Goal: Obtain resource: Download file/media

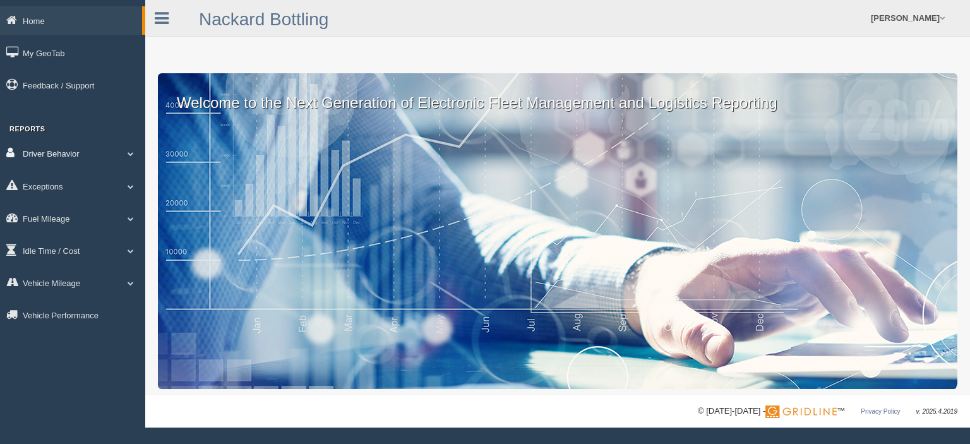
click at [68, 150] on link "Driver Behavior" at bounding box center [72, 153] width 145 height 28
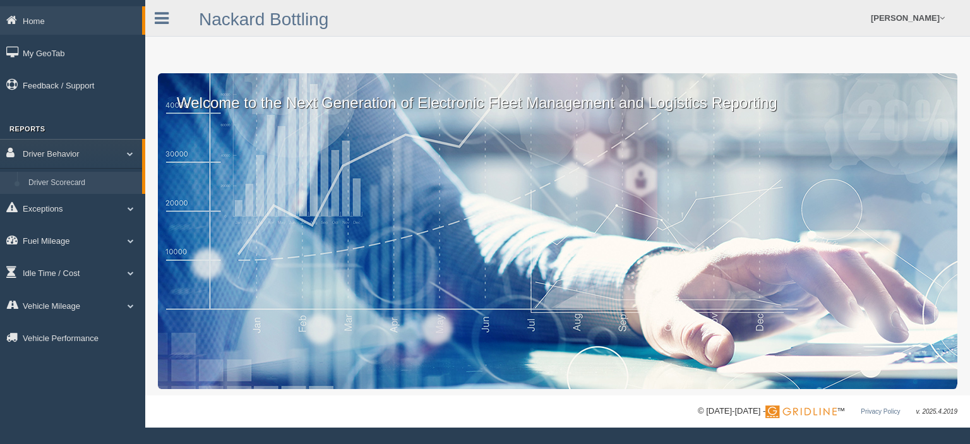
click at [85, 182] on link "Driver Scorecard" at bounding box center [82, 183] width 119 height 23
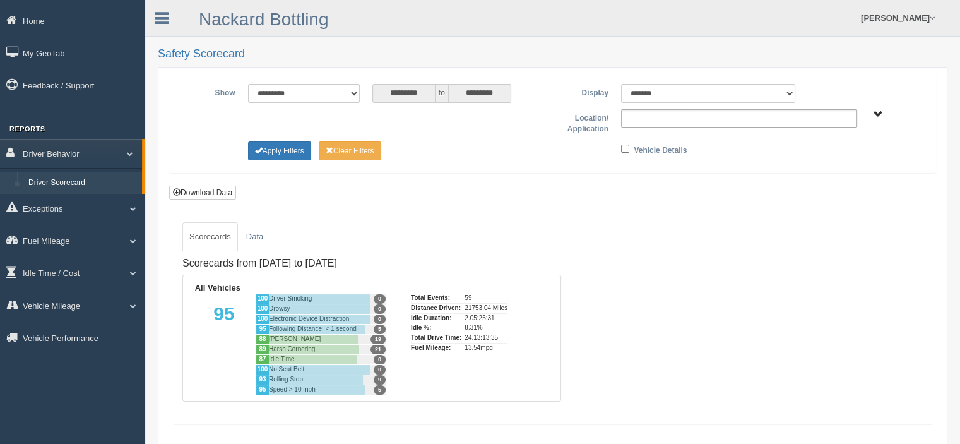
click at [657, 119] on input "text" at bounding box center [652, 118] width 54 height 16
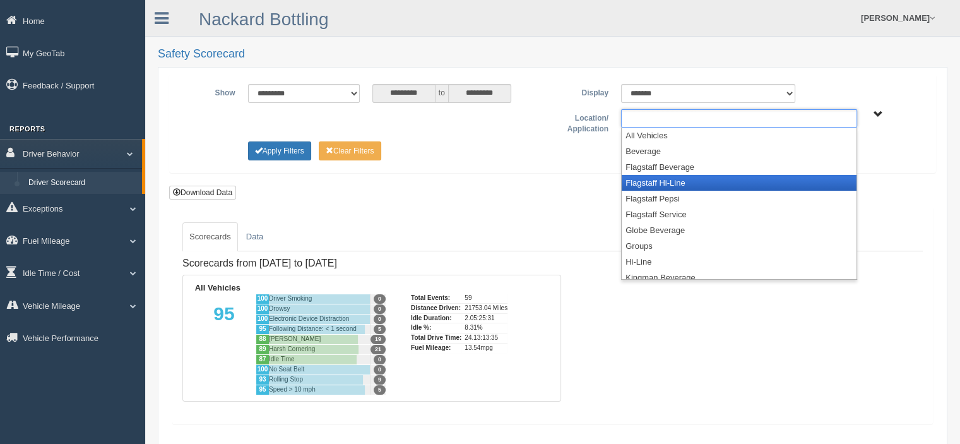
click at [649, 182] on li "Flagstaff Hi-Line" at bounding box center [739, 183] width 235 height 16
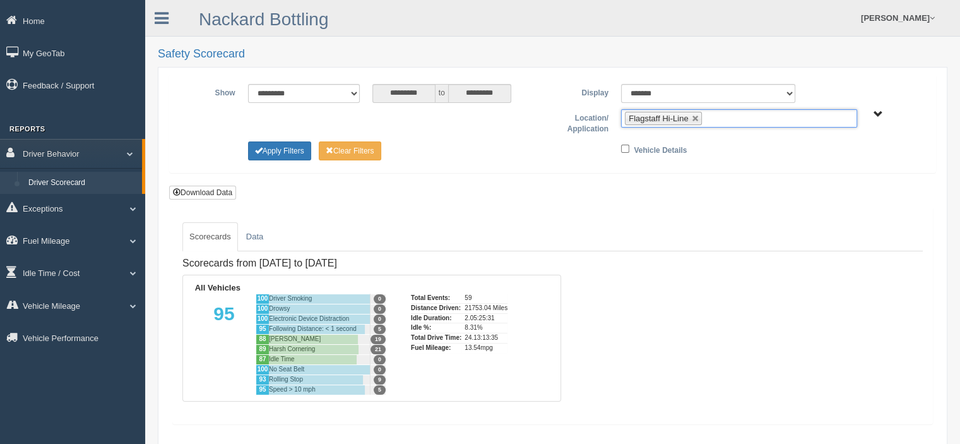
click at [715, 118] on input "text" at bounding box center [713, 118] width 16 height 16
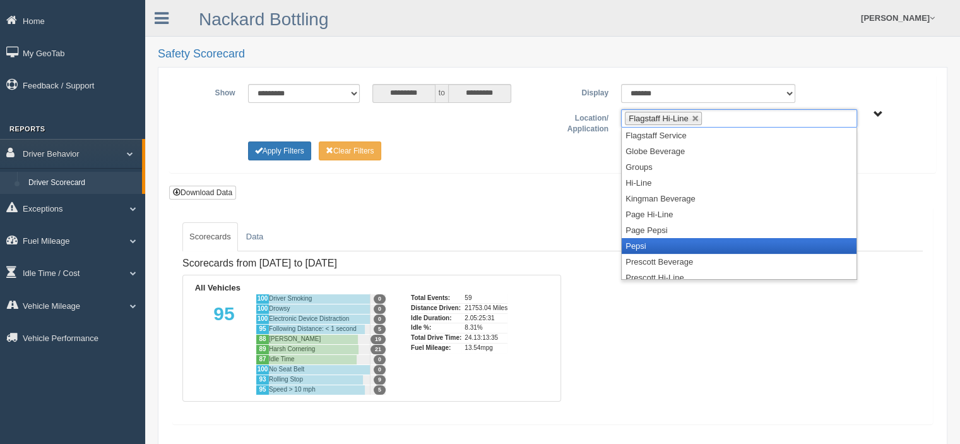
scroll to position [126, 0]
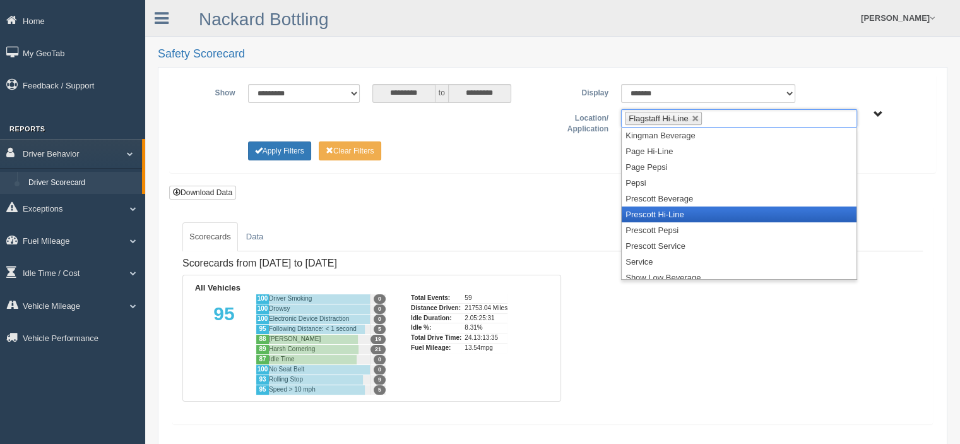
click at [669, 212] on li "Prescott Hi-Line" at bounding box center [739, 214] width 235 height 16
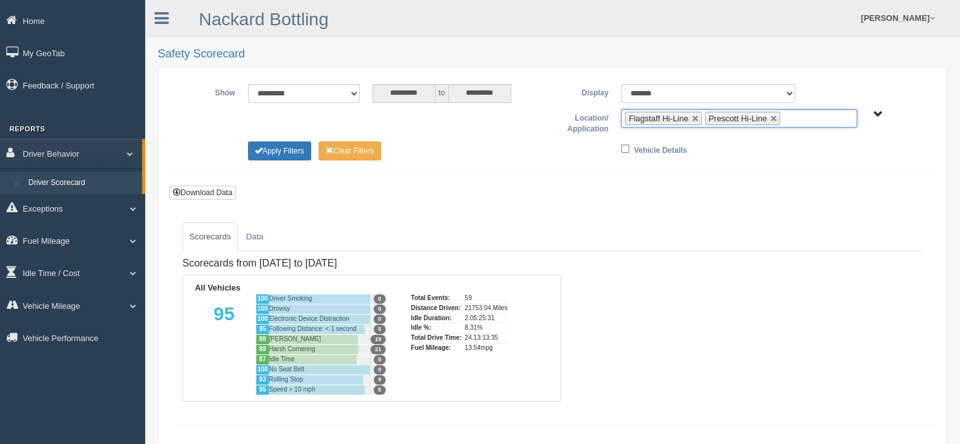
click at [803, 117] on ul "Flagstaff Hi-Line Prescott Hi-Line" at bounding box center [739, 118] width 236 height 18
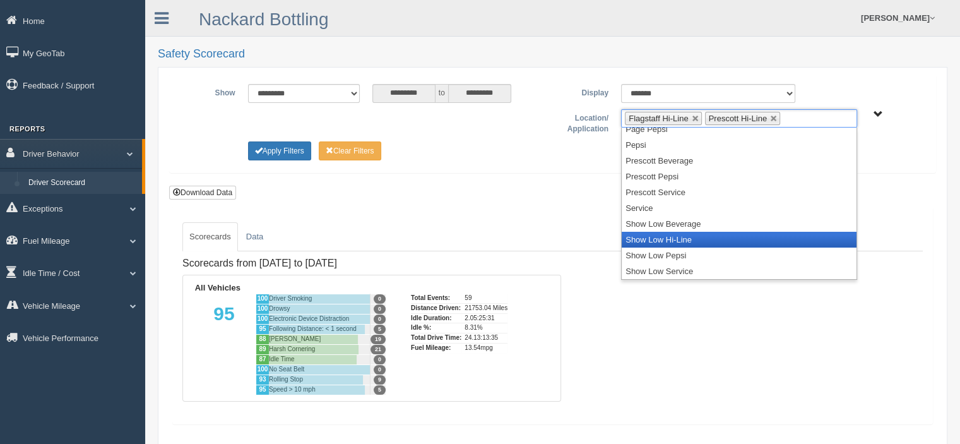
click at [683, 239] on li "Show Low Hi-Line" at bounding box center [739, 240] width 235 height 16
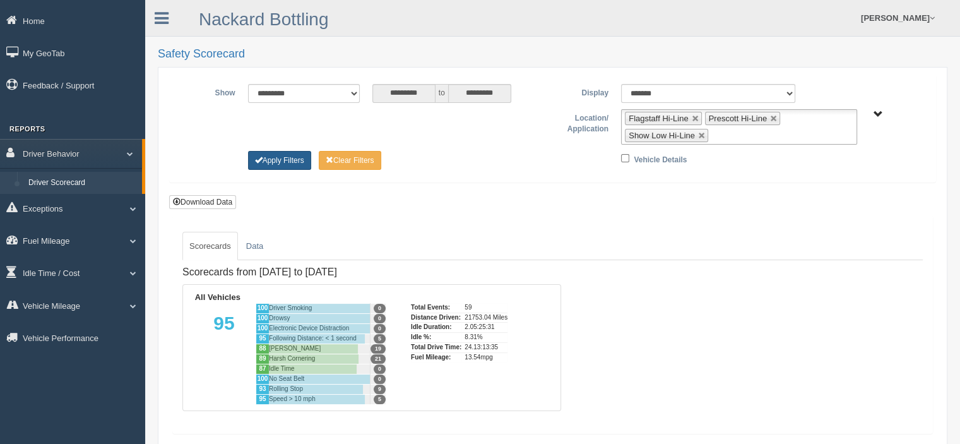
click at [288, 160] on button "Apply Filters" at bounding box center [279, 160] width 63 height 19
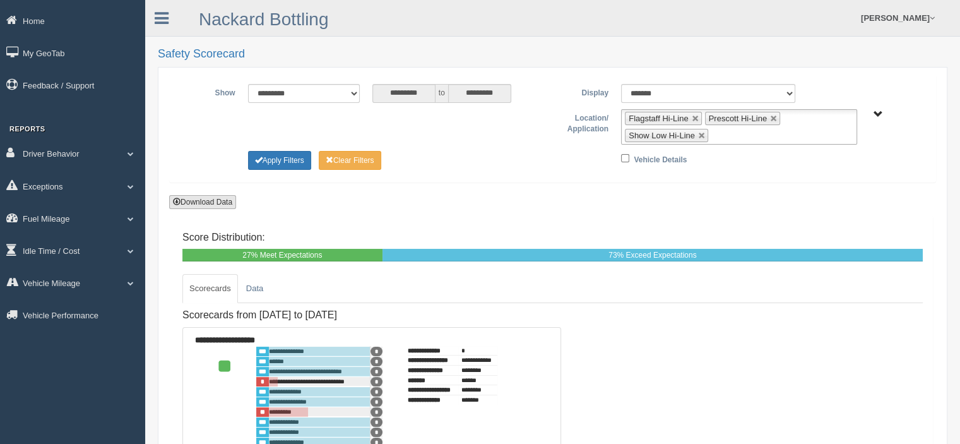
click at [193, 200] on button "Download Data" at bounding box center [202, 202] width 67 height 14
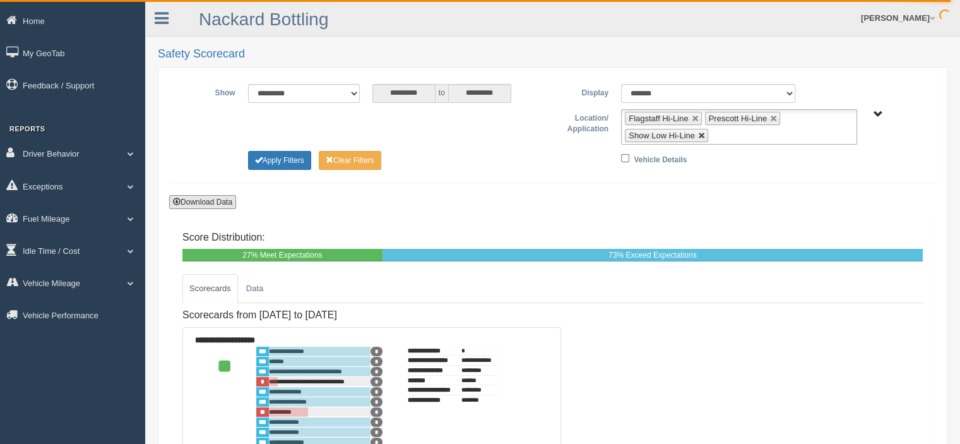
click at [702, 132] on link at bounding box center [702, 136] width 8 height 8
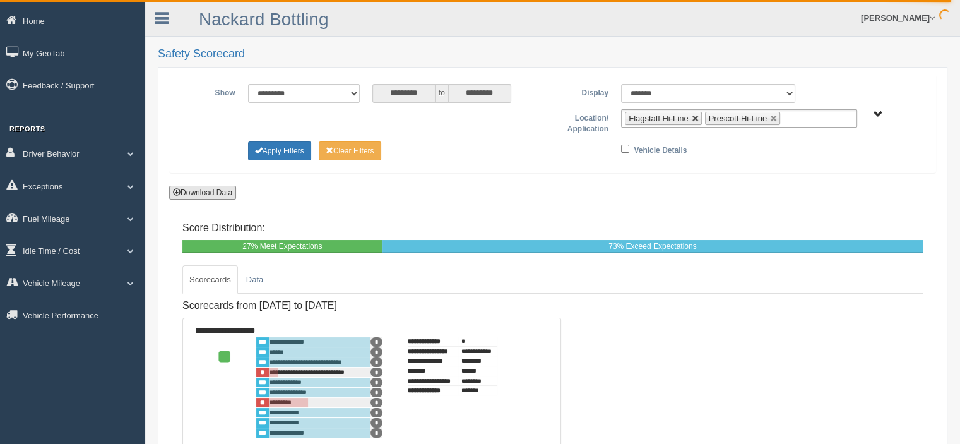
click at [692, 119] on link at bounding box center [696, 119] width 8 height 8
click at [692, 117] on link at bounding box center [695, 119] width 8 height 8
type input "**********"
click at [692, 117] on ul at bounding box center [739, 118] width 236 height 18
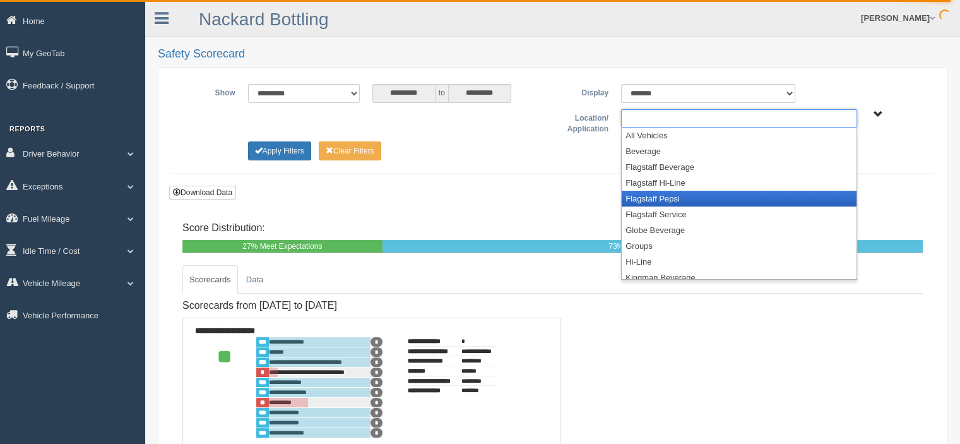
click at [664, 197] on li "Flagstaff Pepsi" at bounding box center [739, 199] width 235 height 16
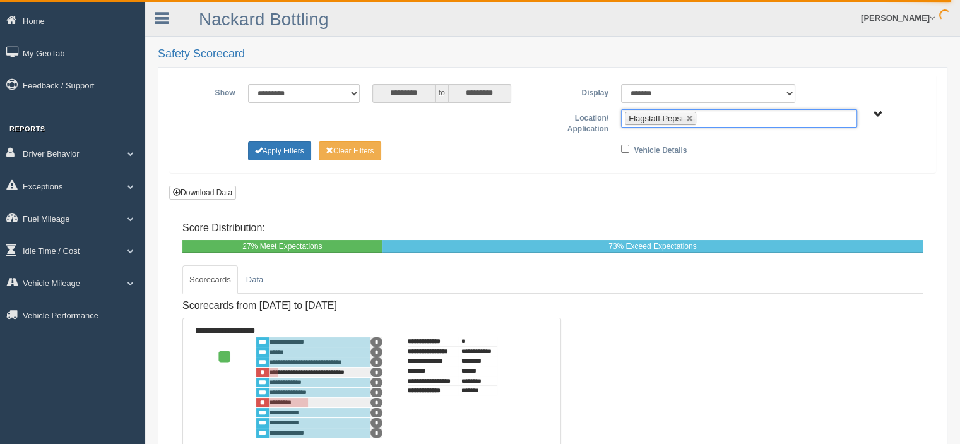
click at [722, 116] on ul "Flagstaff Pepsi" at bounding box center [739, 118] width 236 height 18
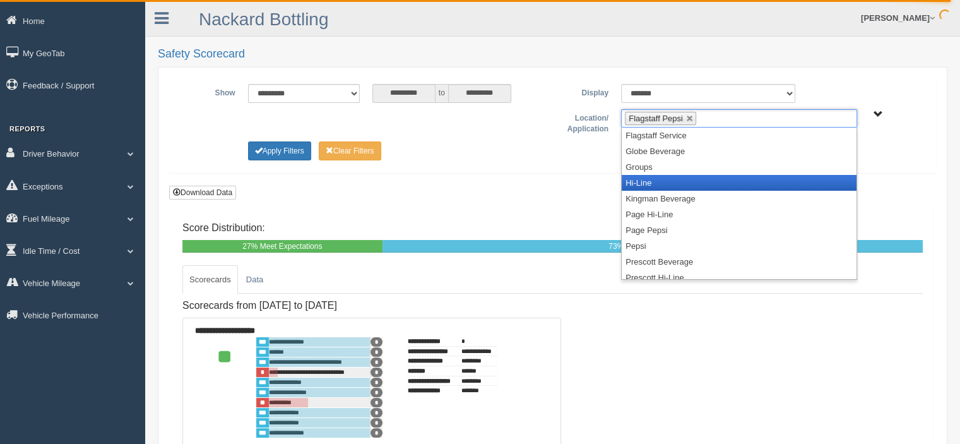
scroll to position [126, 0]
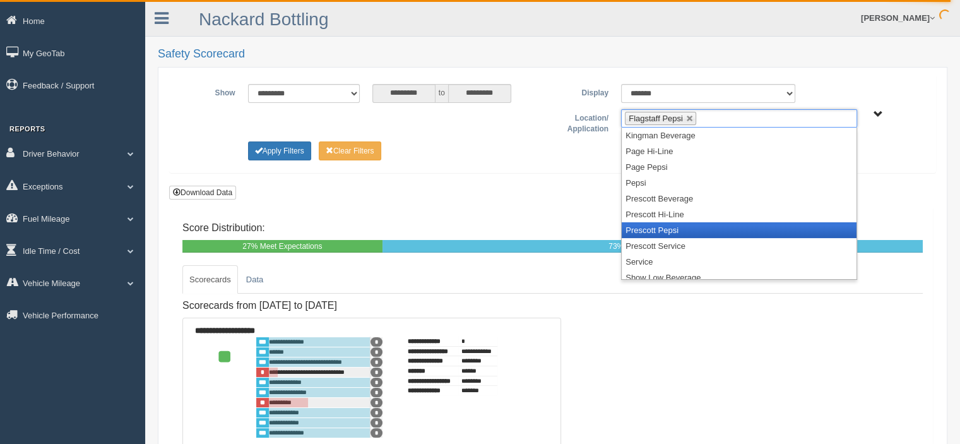
click at [669, 229] on li "Prescott Pepsi" at bounding box center [739, 230] width 235 height 16
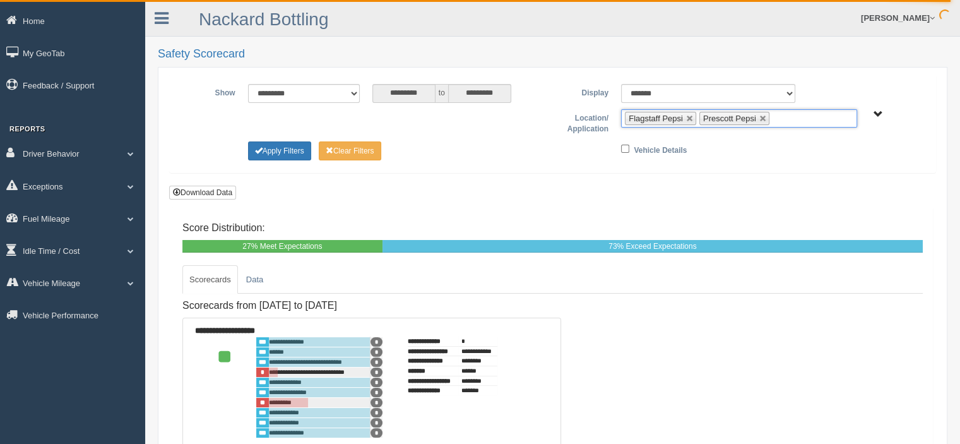
click at [785, 119] on input "text" at bounding box center [781, 118] width 16 height 16
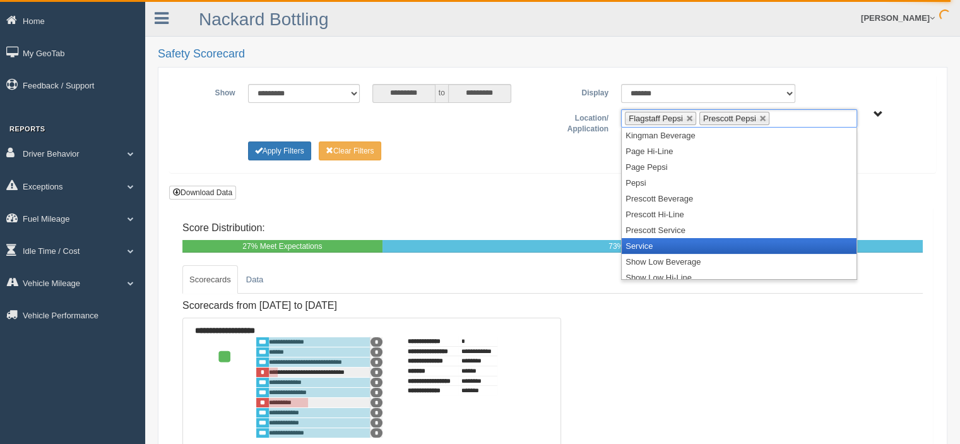
scroll to position [164, 0]
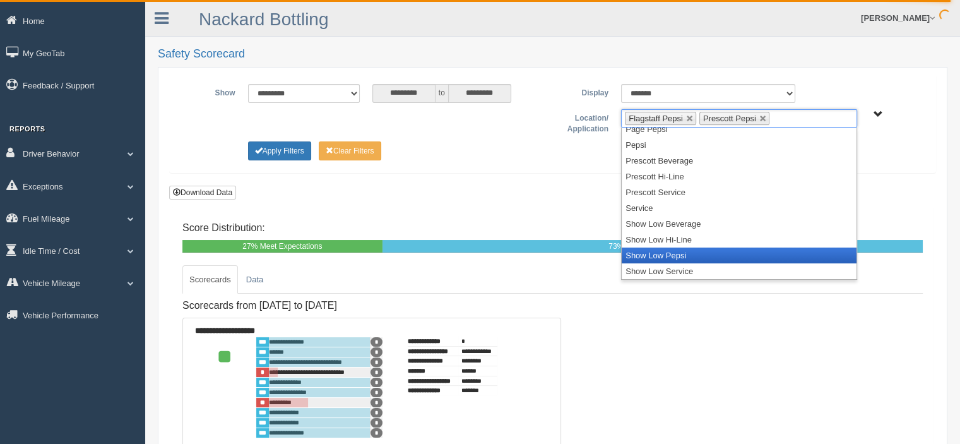
click at [676, 254] on li "Show Low Pepsi" at bounding box center [739, 256] width 235 height 16
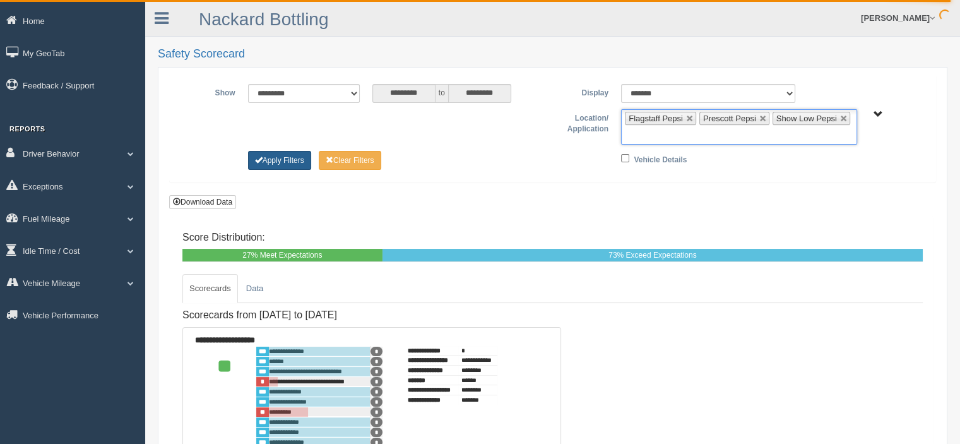
click at [296, 158] on button "Apply Filters" at bounding box center [279, 160] width 63 height 19
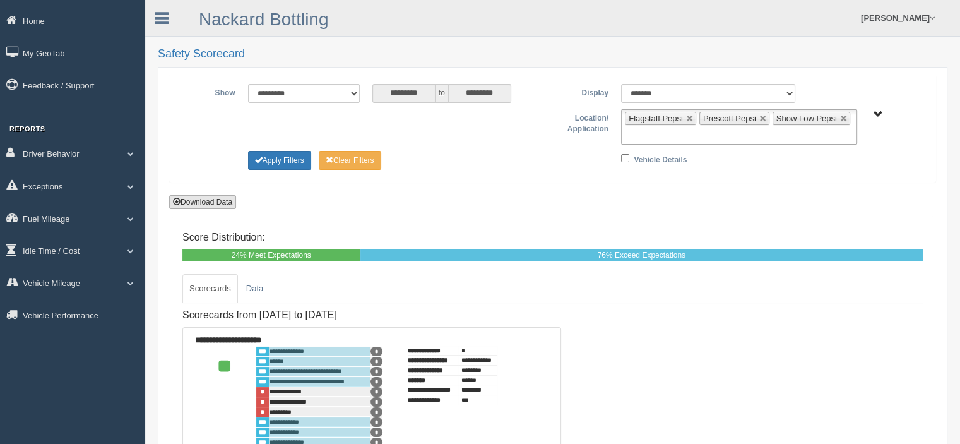
click at [200, 200] on button "Download Data" at bounding box center [202, 202] width 67 height 14
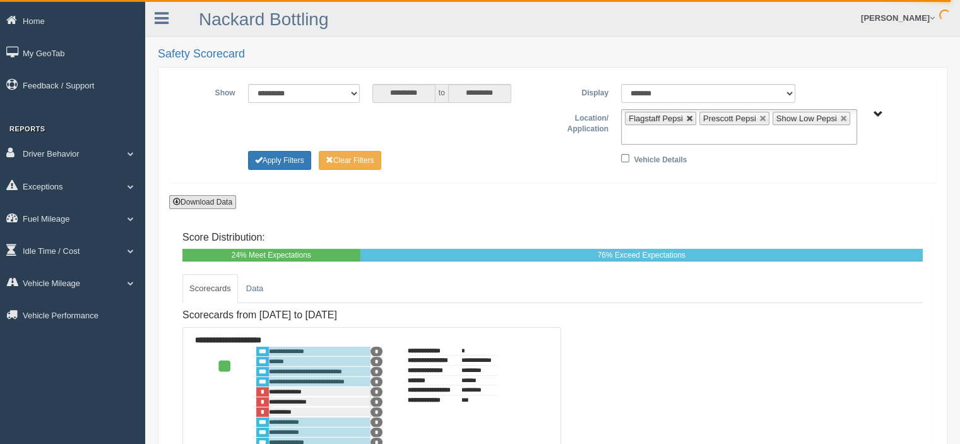
click at [688, 117] on link at bounding box center [690, 119] width 8 height 8
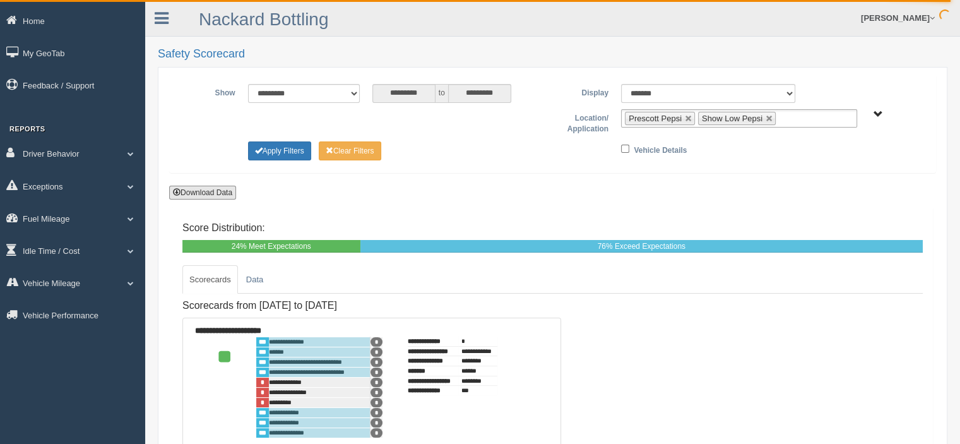
click at [688, 117] on link at bounding box center [689, 119] width 8 height 8
click at [694, 117] on link at bounding box center [697, 119] width 8 height 8
type input "**********"
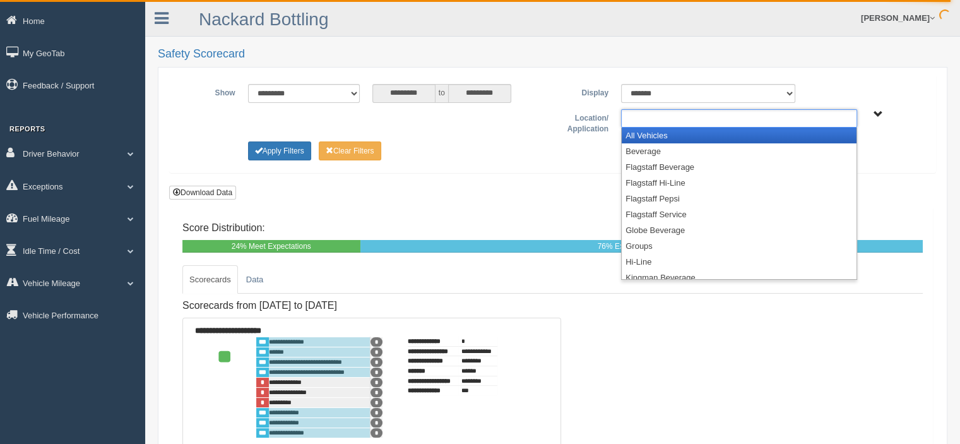
click at [680, 118] on ul at bounding box center [739, 118] width 236 height 18
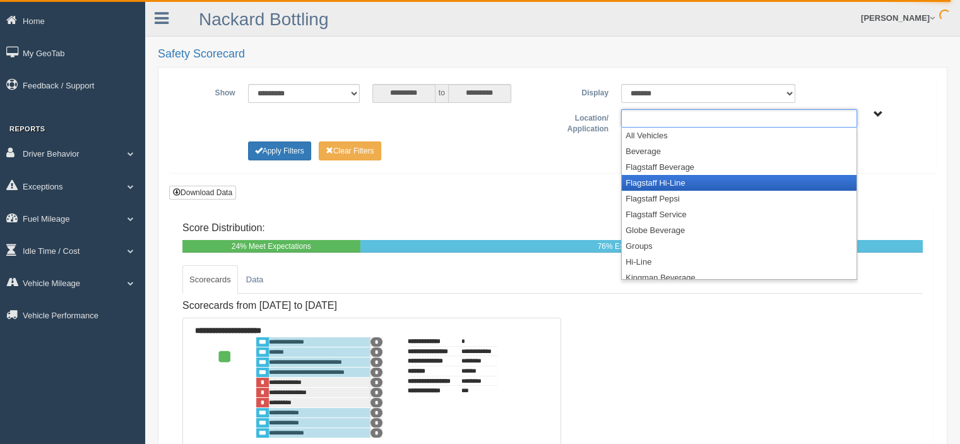
click at [658, 181] on li "Flagstaff Hi-Line" at bounding box center [739, 183] width 235 height 16
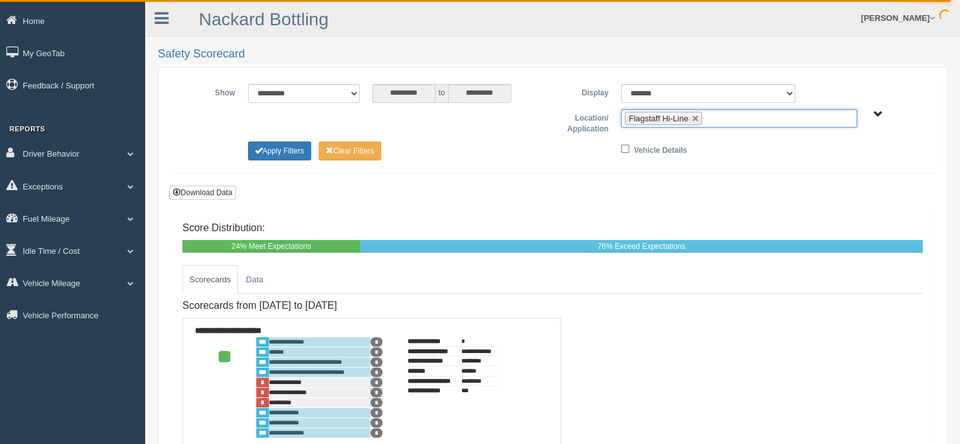
click at [722, 117] on ul "Flagstaff Hi-Line" at bounding box center [739, 118] width 236 height 18
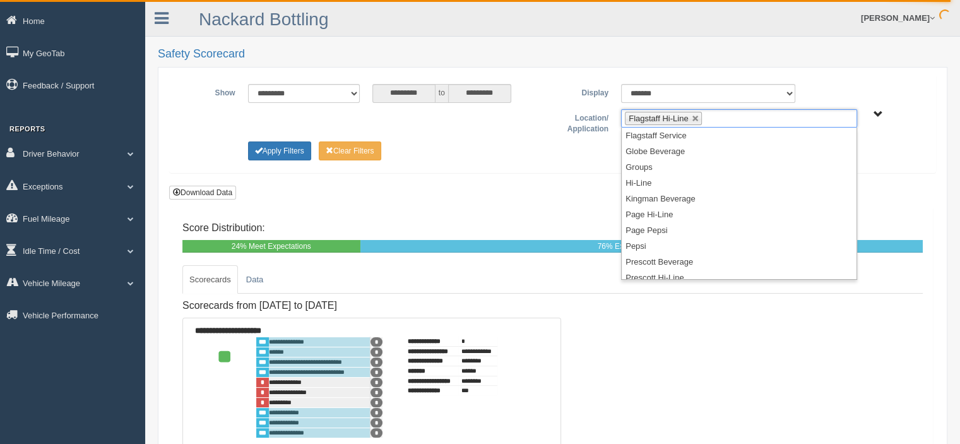
scroll to position [126, 0]
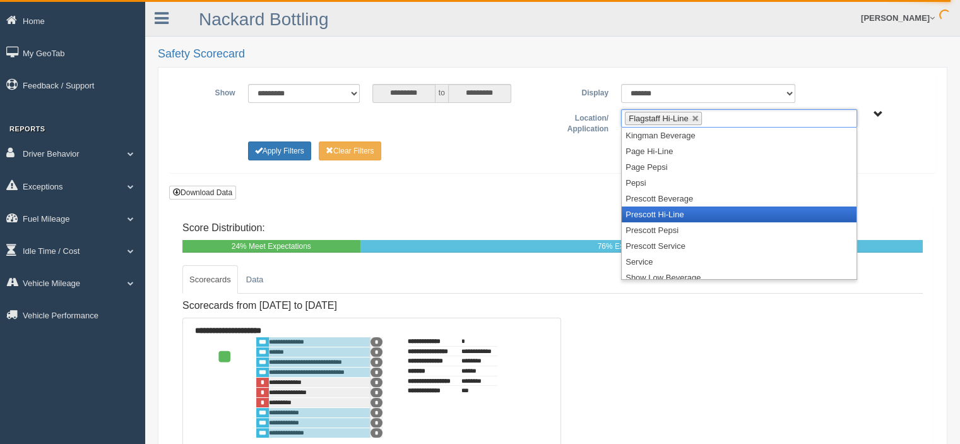
click at [672, 211] on li "Prescott Hi-Line" at bounding box center [739, 214] width 235 height 16
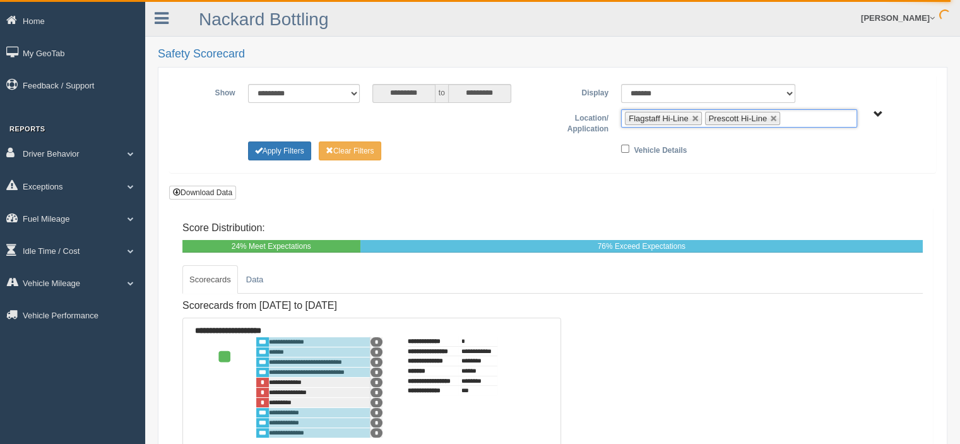
click at [796, 116] on input "text" at bounding box center [792, 118] width 16 height 16
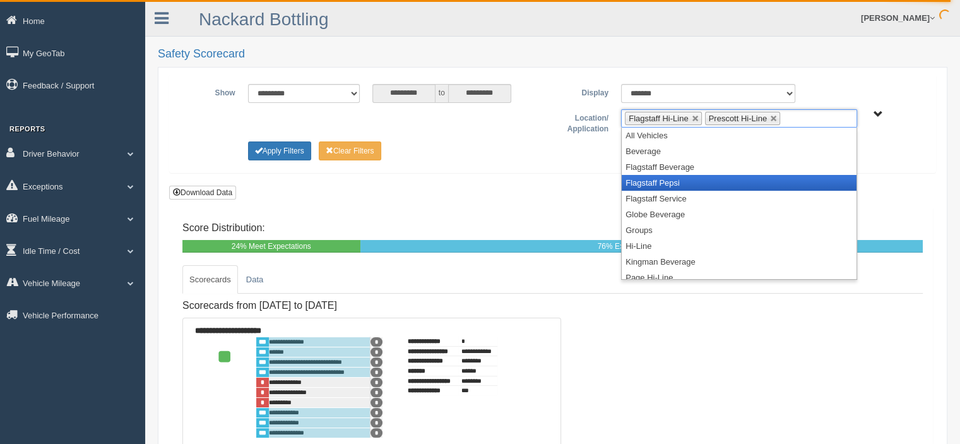
scroll to position [164, 0]
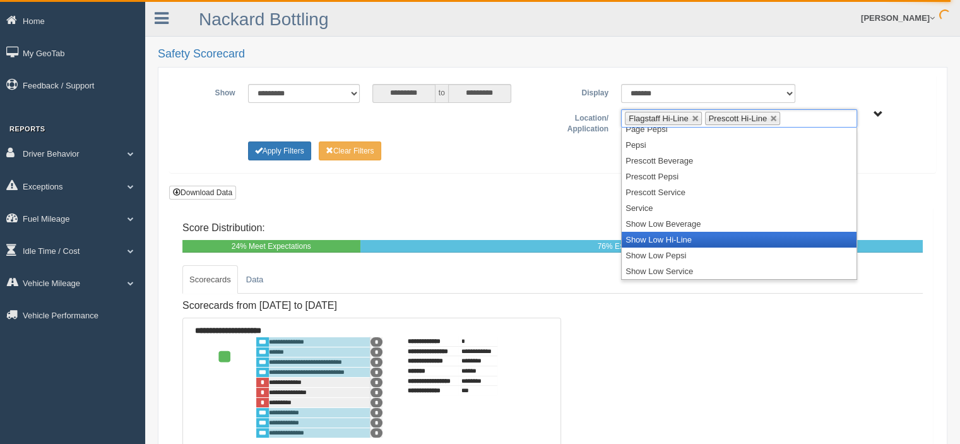
click at [663, 239] on li "Show Low Hi-Line" at bounding box center [739, 240] width 235 height 16
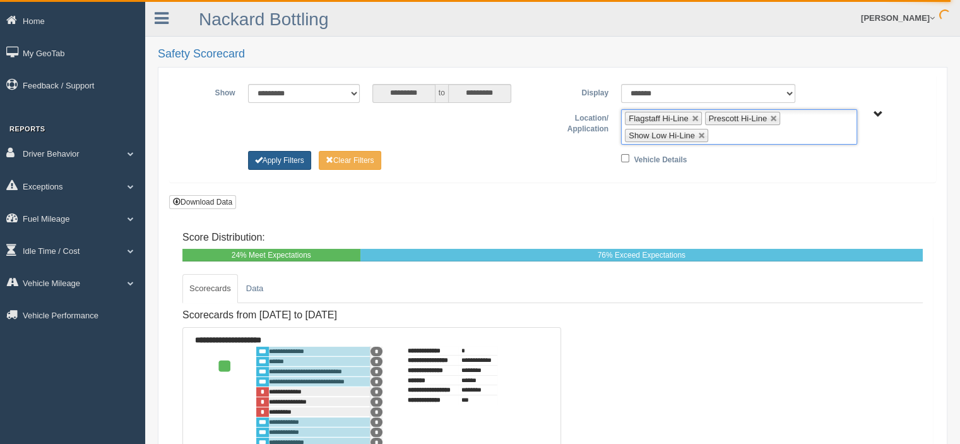
click at [278, 156] on button "Apply Filters" at bounding box center [279, 160] width 63 height 19
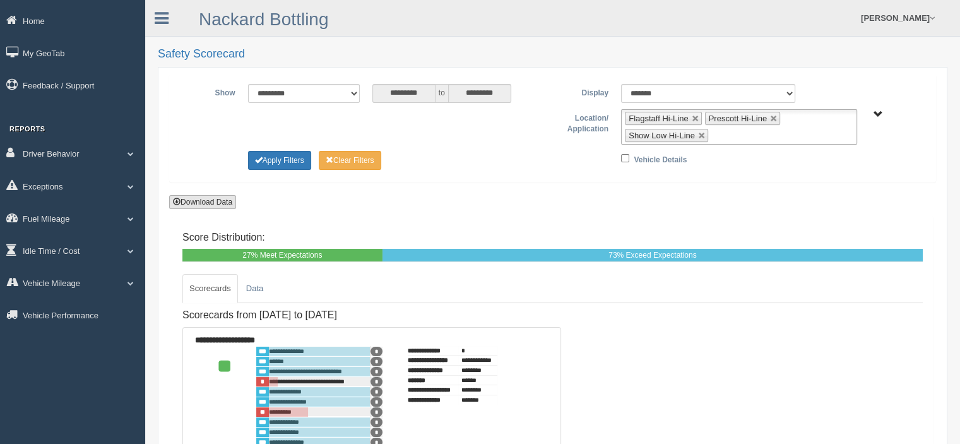
click at [202, 200] on button "Download Data" at bounding box center [202, 202] width 67 height 14
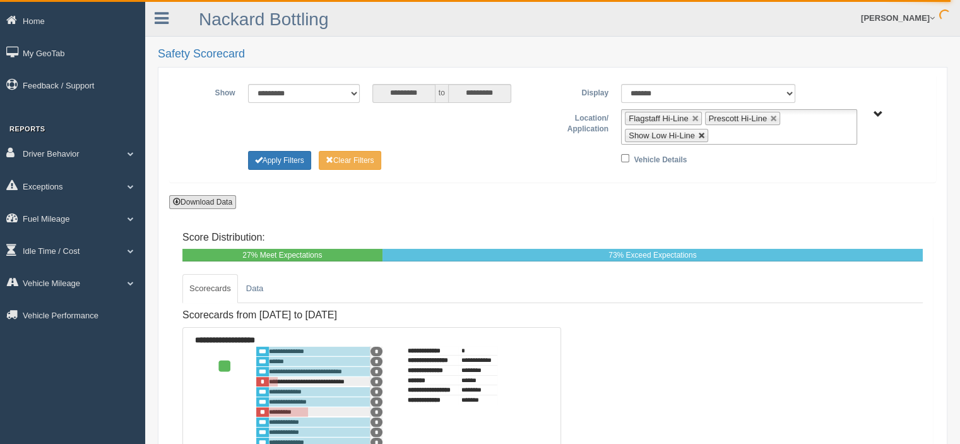
click at [700, 136] on link at bounding box center [702, 136] width 8 height 8
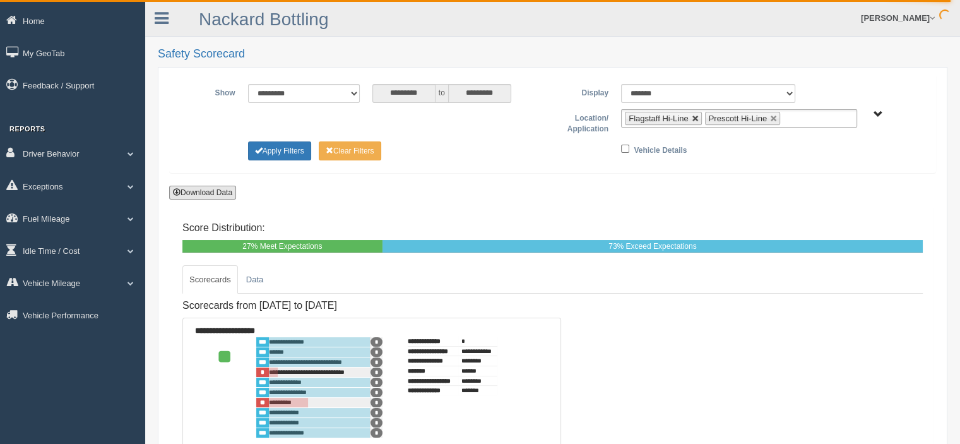
click at [694, 120] on link at bounding box center [696, 119] width 8 height 8
click at [695, 120] on link at bounding box center [695, 119] width 8 height 8
type input "**********"
click at [681, 118] on ul at bounding box center [739, 118] width 236 height 18
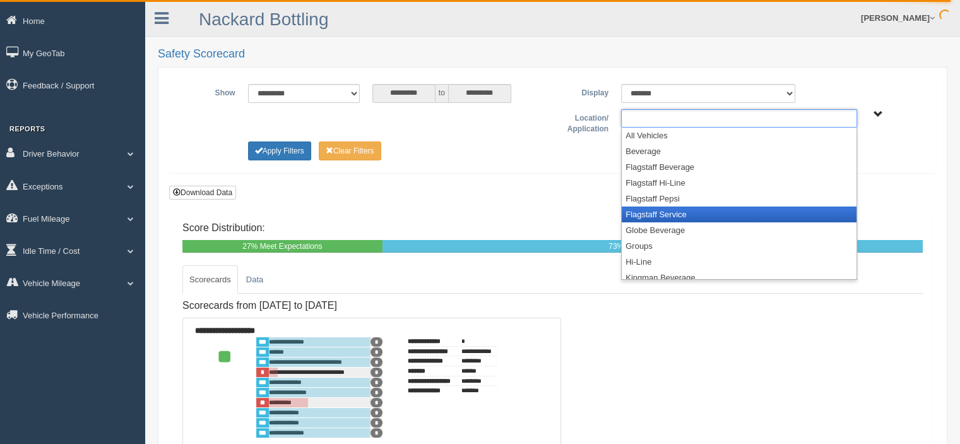
click at [672, 211] on li "Flagstaff Service" at bounding box center [739, 214] width 235 height 16
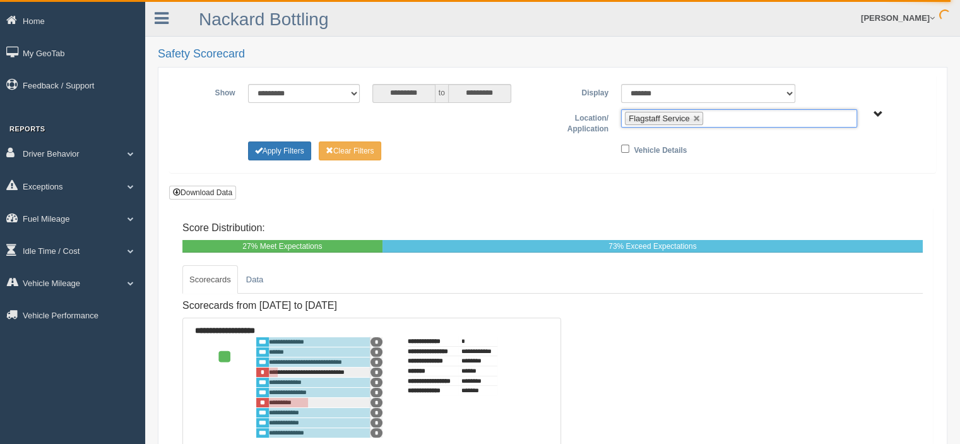
click at [727, 113] on ul "Flagstaff Service" at bounding box center [739, 118] width 236 height 18
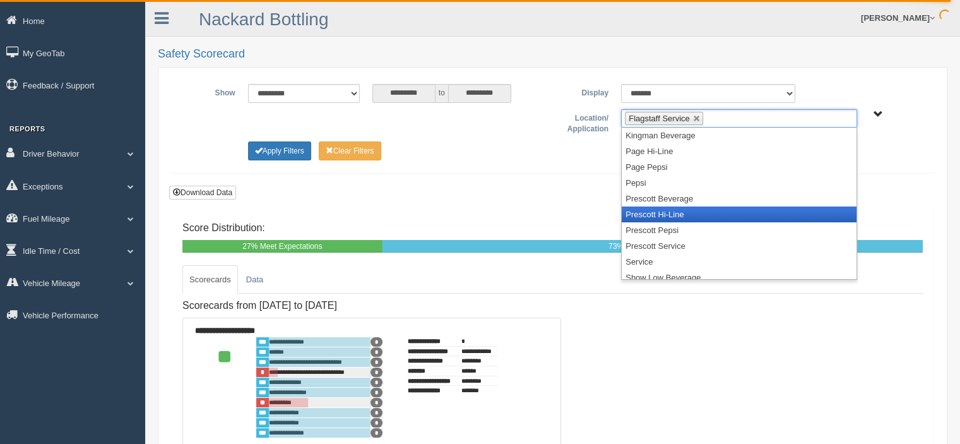
scroll to position [179, 0]
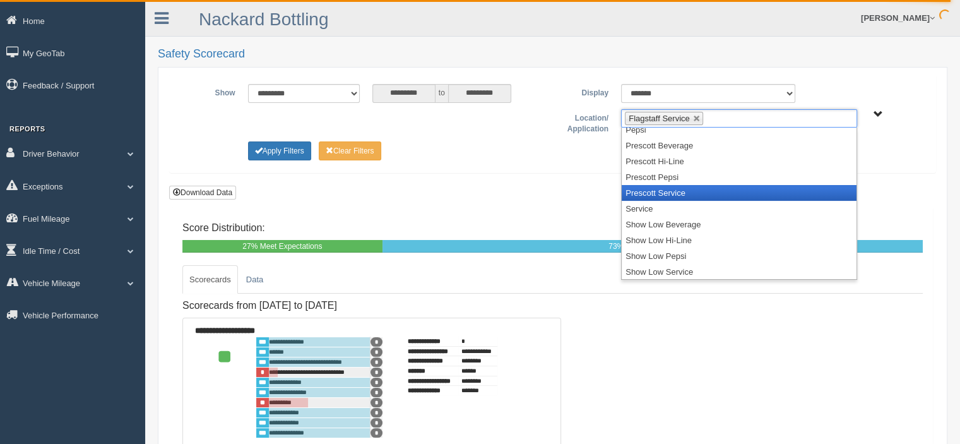
click at [679, 190] on li "Prescott Service" at bounding box center [739, 193] width 235 height 16
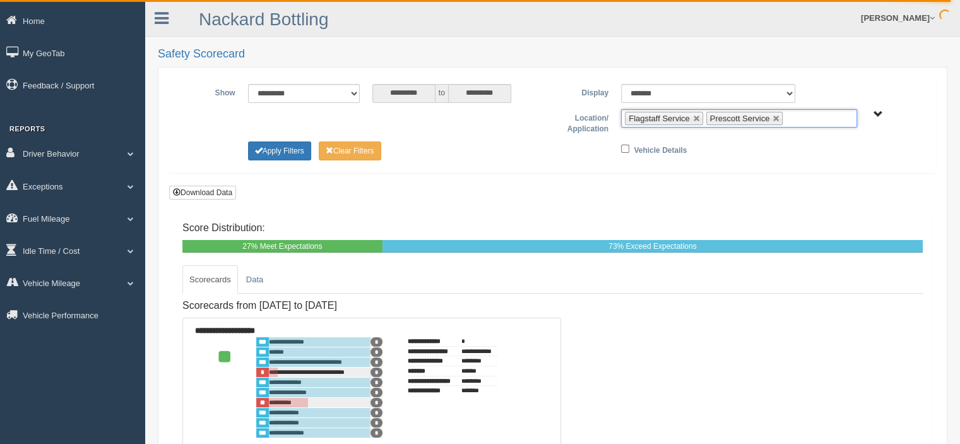
scroll to position [164, 0]
click at [798, 121] on input "text" at bounding box center [794, 118] width 16 height 16
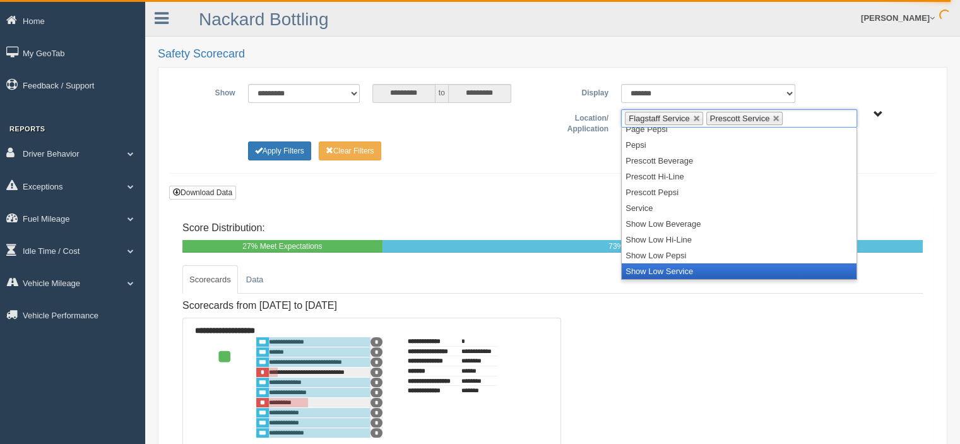
click at [689, 265] on li "Show Low Service" at bounding box center [739, 271] width 235 height 16
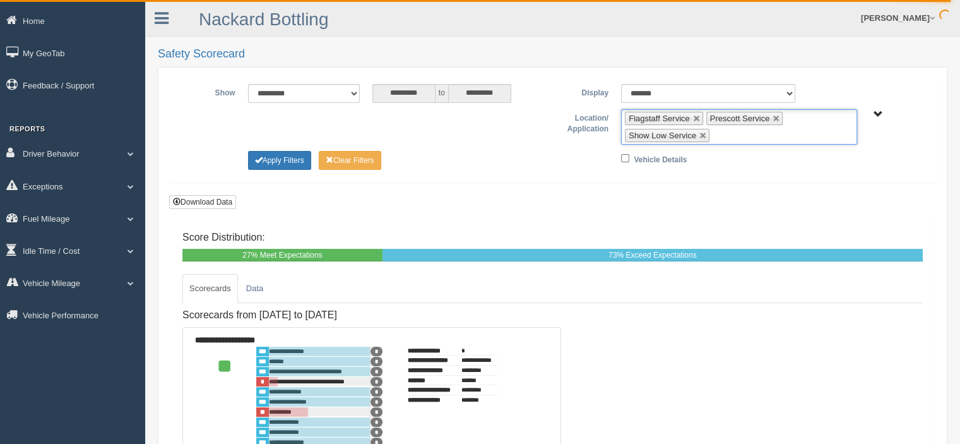
scroll to position [148, 0]
click at [296, 157] on button "Apply Filters" at bounding box center [279, 160] width 63 height 19
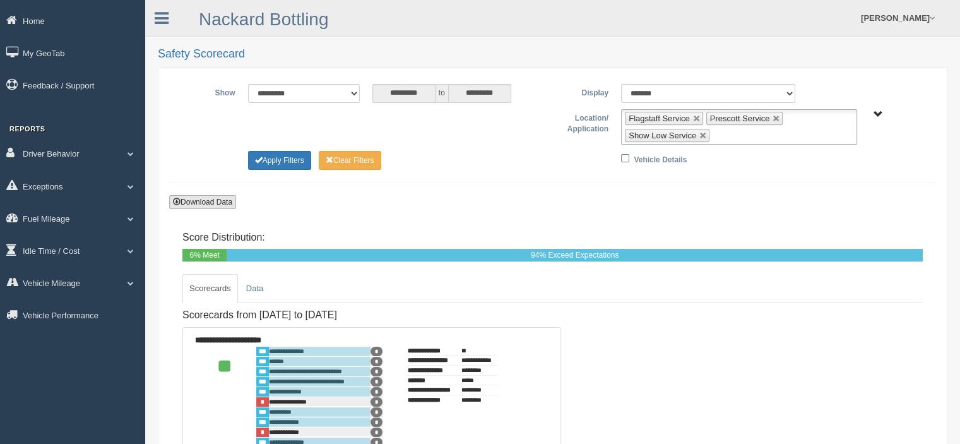
click at [198, 200] on button "Download Data" at bounding box center [202, 202] width 67 height 14
